Goal: Task Accomplishment & Management: Use online tool/utility

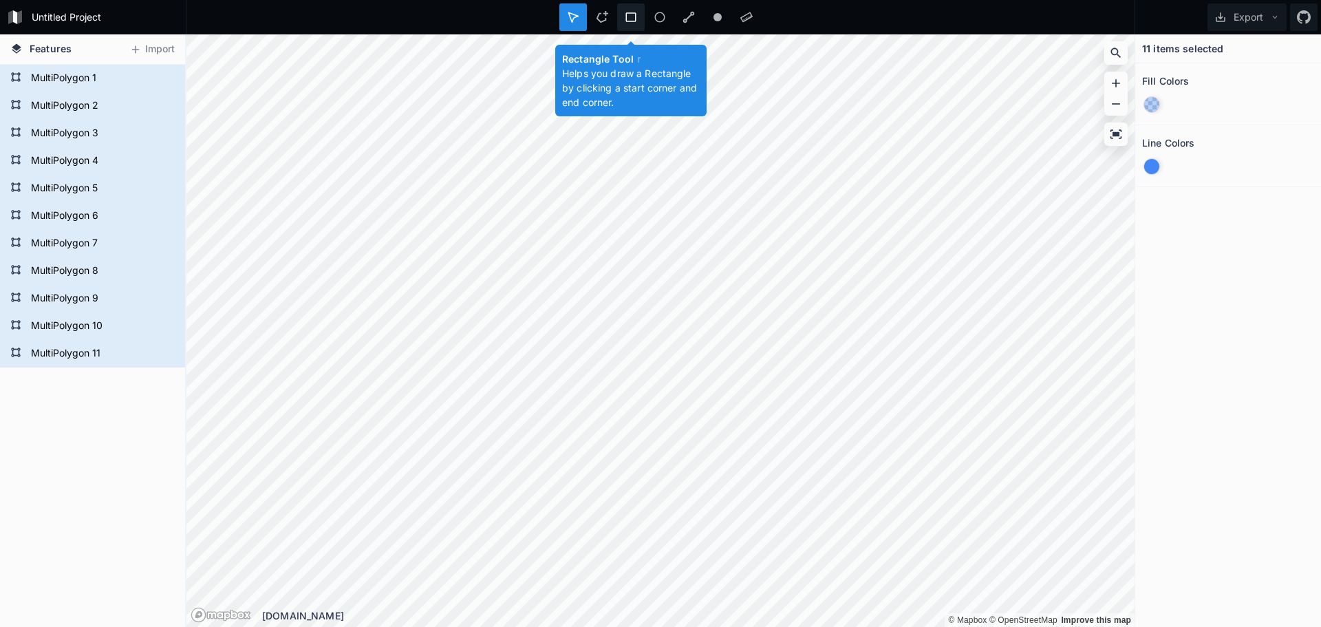
click at [626, 22] on icon at bounding box center [631, 17] width 12 height 12
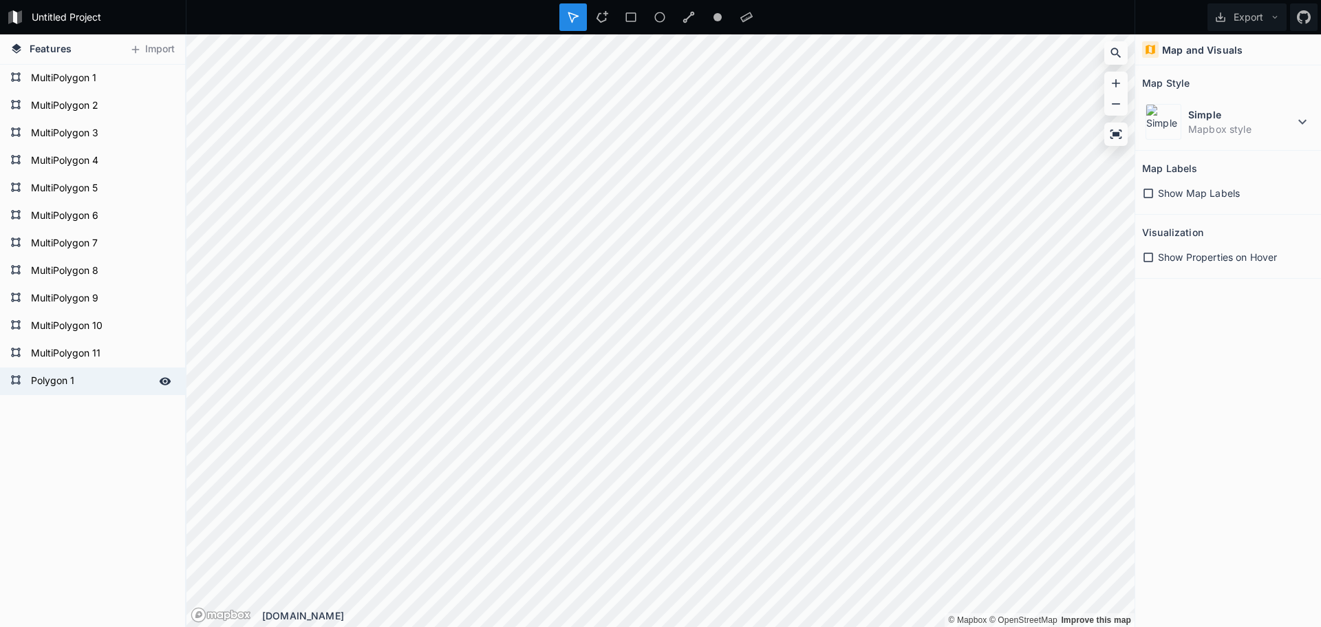
click at [61, 376] on form "Polygon 1" at bounding box center [91, 381] width 129 height 21
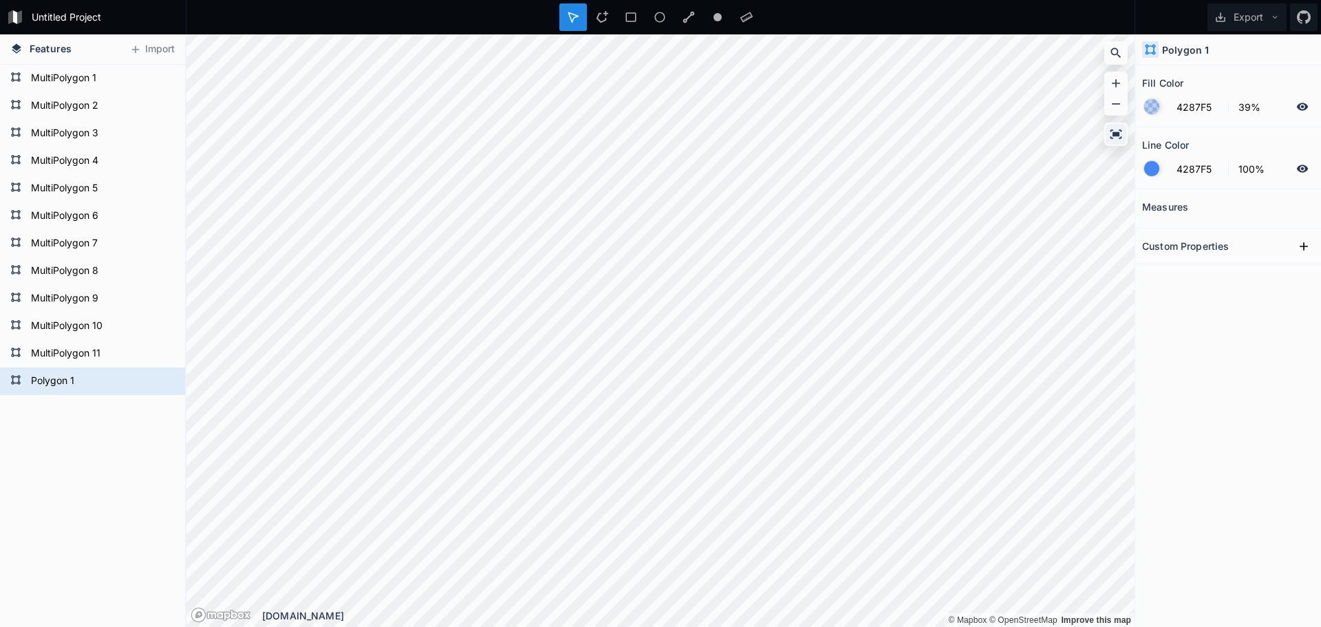
click at [1113, 138] on icon at bounding box center [1117, 133] width 12 height 9
click at [166, 361] on div at bounding box center [165, 353] width 19 height 19
click at [165, 336] on div "MultiPolygon 10" at bounding box center [92, 326] width 185 height 28
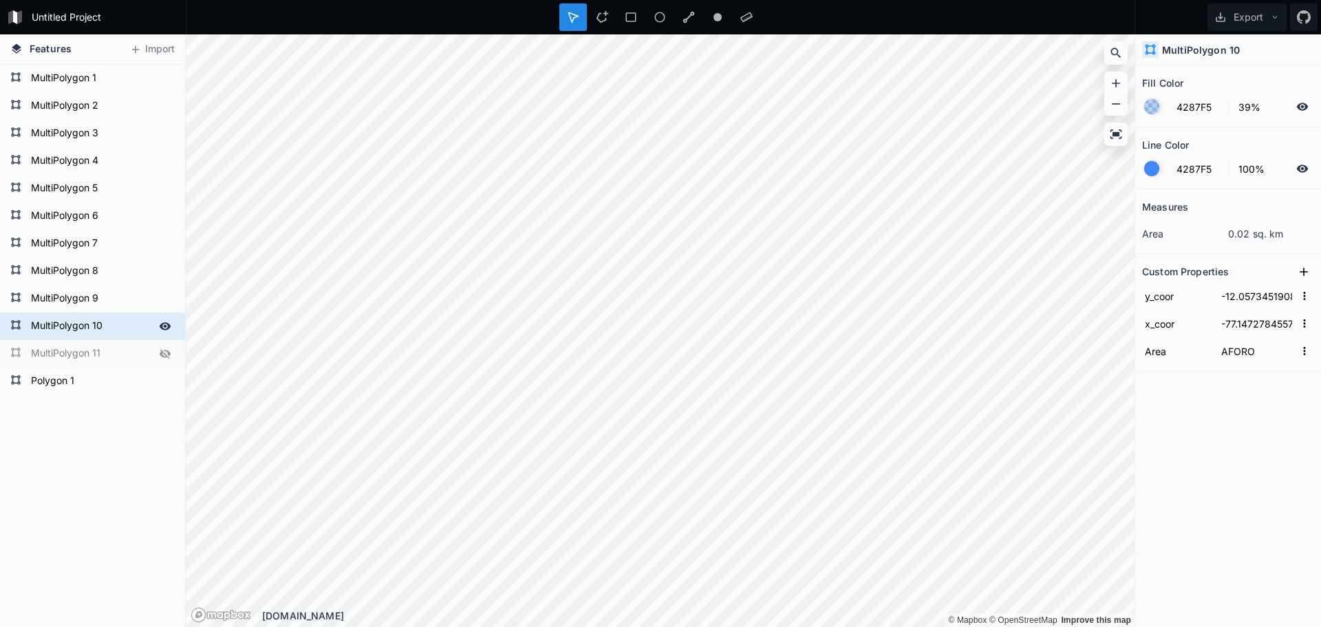
click at [165, 331] on icon at bounding box center [165, 326] width 12 height 12
click at [161, 301] on icon at bounding box center [165, 298] width 12 height 12
click at [165, 275] on icon at bounding box center [166, 271] width 12 height 8
drag, startPoint x: 167, startPoint y: 242, endPoint x: 167, endPoint y: 228, distance: 14.5
click at [0, 0] on icon at bounding box center [0, 0] width 0 height 0
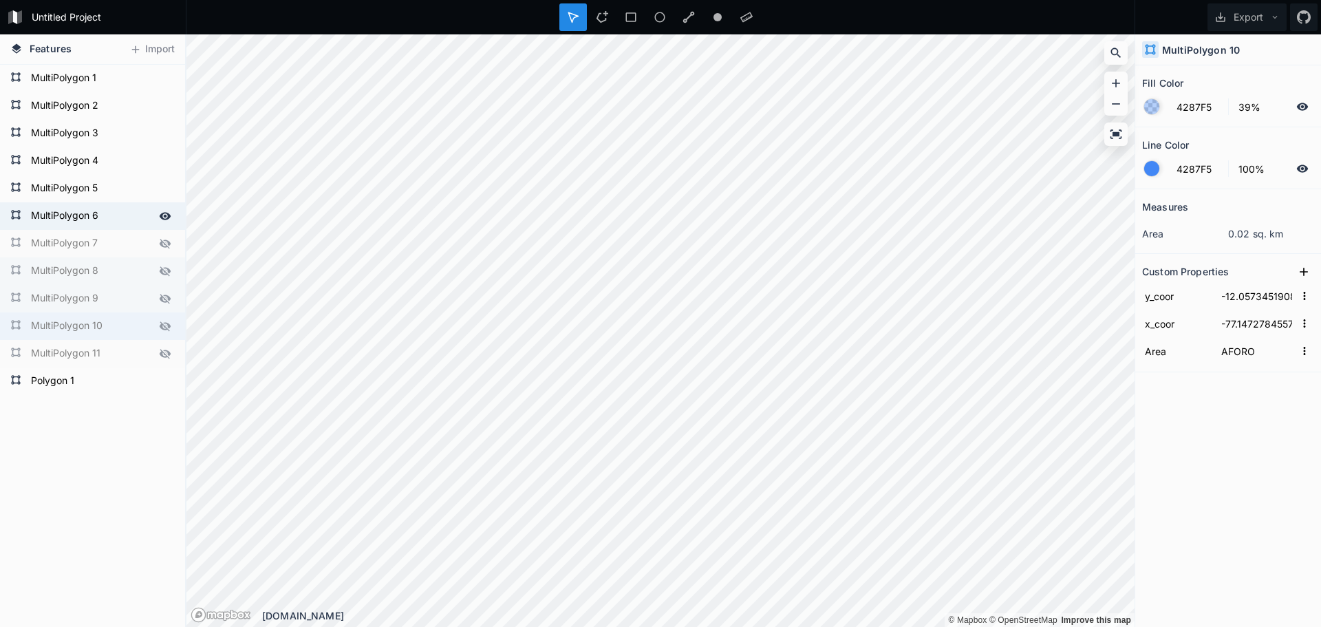
click at [167, 220] on icon at bounding box center [165, 216] width 12 height 12
click at [165, 193] on icon at bounding box center [165, 188] width 12 height 12
click at [162, 163] on icon at bounding box center [166, 161] width 12 height 8
drag, startPoint x: 163, startPoint y: 136, endPoint x: 161, endPoint y: 115, distance: 20.7
click at [0, 0] on icon at bounding box center [0, 0] width 0 height 0
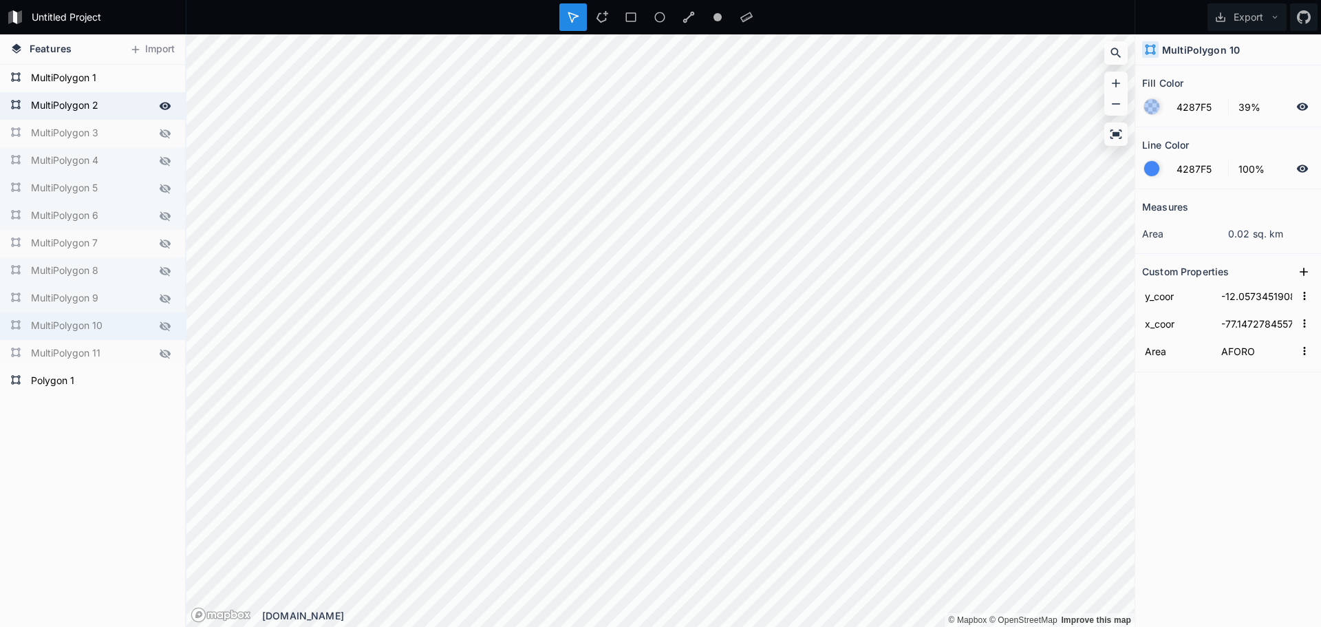
click at [163, 105] on icon at bounding box center [165, 106] width 12 height 12
click at [166, 77] on icon at bounding box center [166, 78] width 12 height 8
click at [63, 389] on form "Polygon 1" at bounding box center [91, 381] width 129 height 21
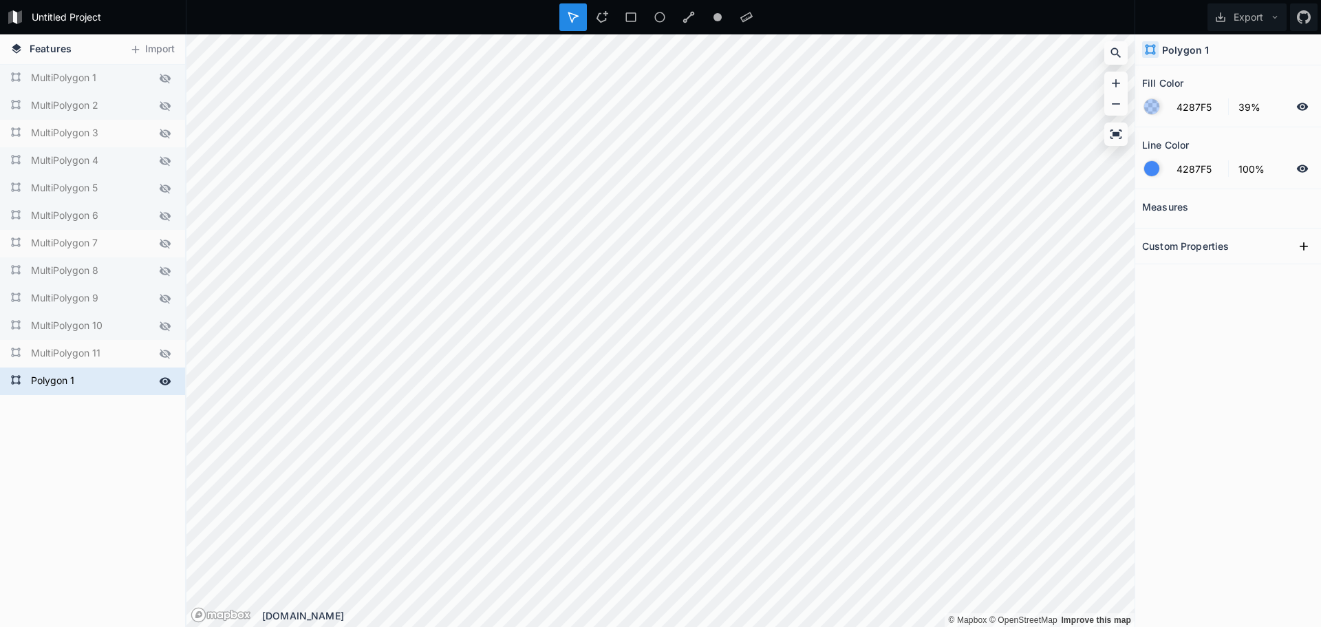
click at [63, 389] on form "Polygon 1" at bounding box center [91, 381] width 129 height 21
click at [138, 411] on div "Delete" at bounding box center [144, 406] width 138 height 28
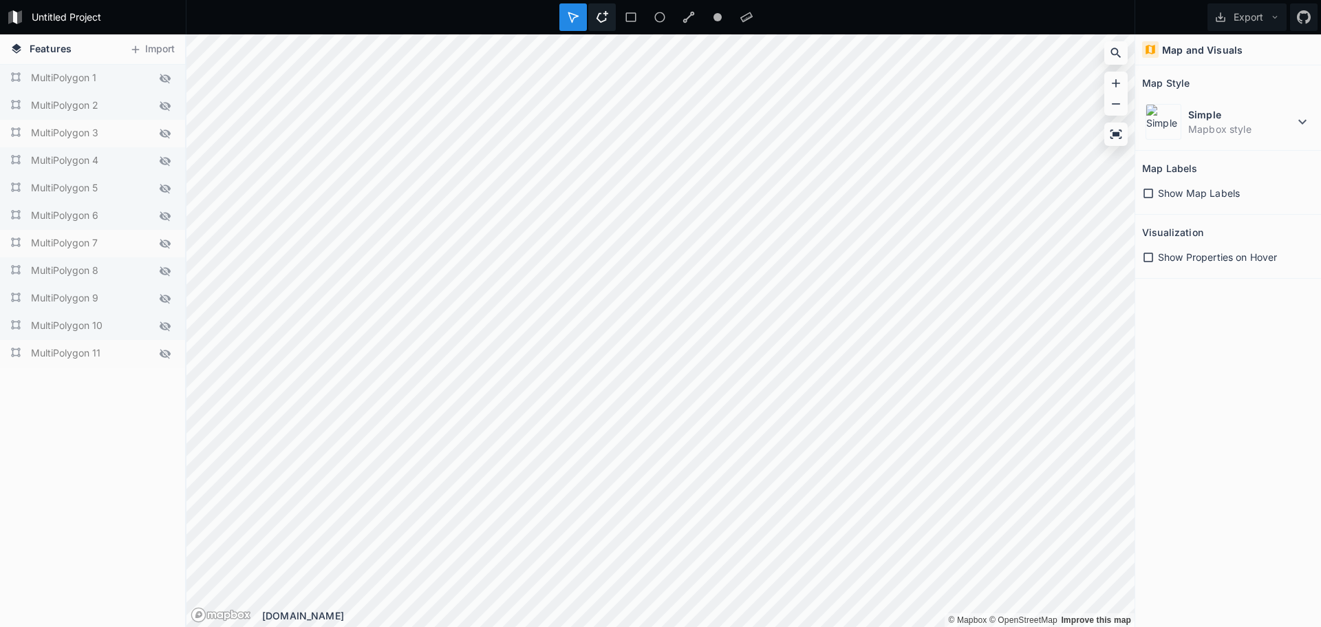
click at [605, 14] on icon at bounding box center [602, 17] width 12 height 12
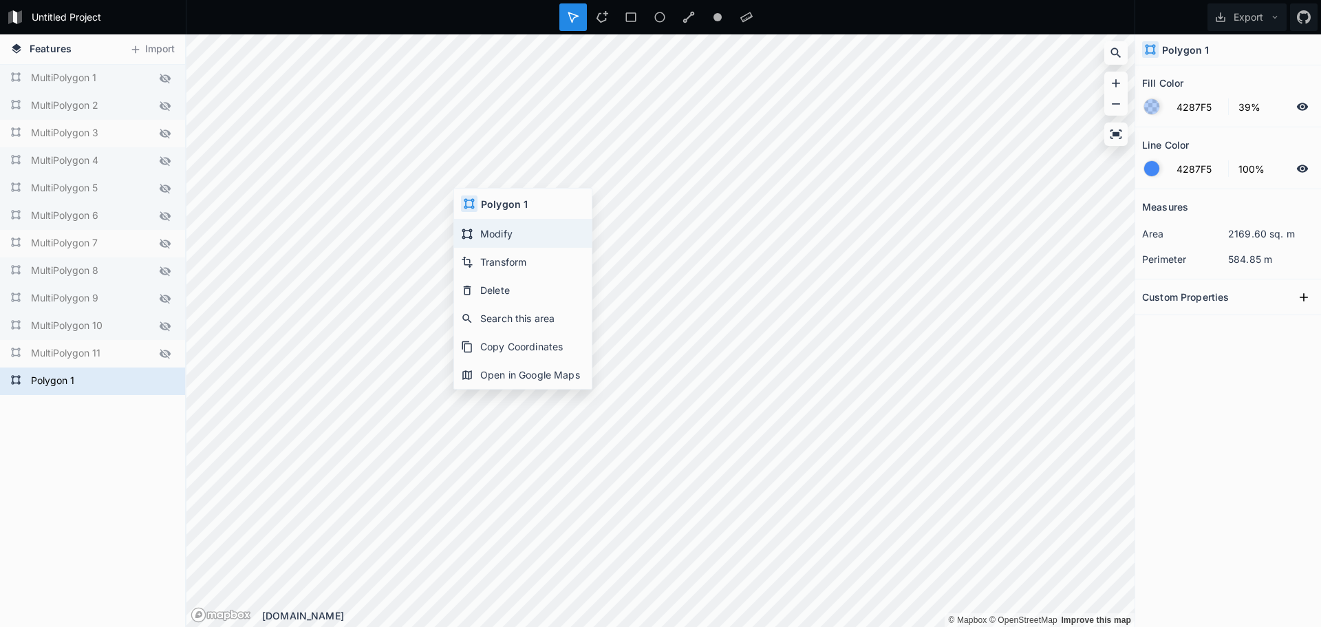
click at [542, 233] on div "Modify" at bounding box center [523, 233] width 138 height 28
click at [1233, 16] on button "Export" at bounding box center [1247, 17] width 79 height 28
